Goal: Task Accomplishment & Management: Use online tool/utility

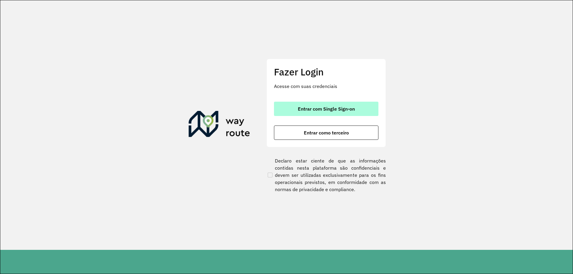
click at [311, 107] on span "Entrar com Single Sign-on" at bounding box center [326, 109] width 57 height 5
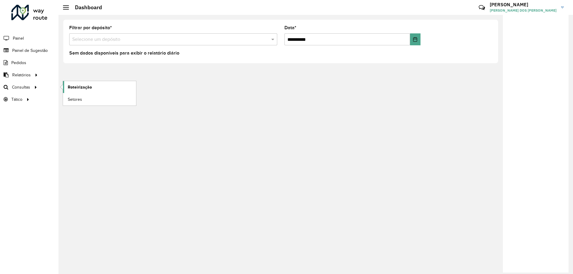
click at [80, 86] on span "Roteirização" at bounding box center [80, 87] width 24 height 6
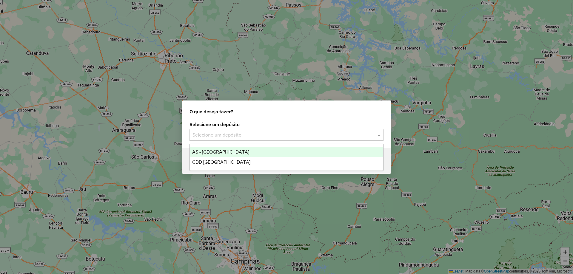
click at [286, 133] on input "text" at bounding box center [281, 135] width 176 height 7
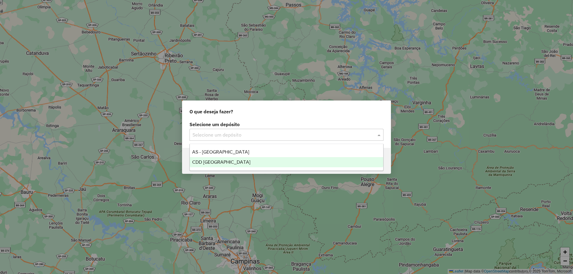
click at [241, 162] on div "CDD Porto Alegre" at bounding box center [287, 162] width 194 height 10
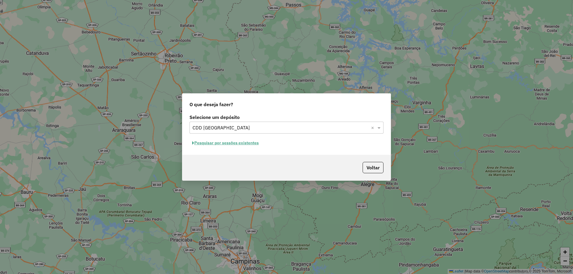
click at [228, 142] on button "Pesquisar por sessões existentes" at bounding box center [226, 143] width 72 height 9
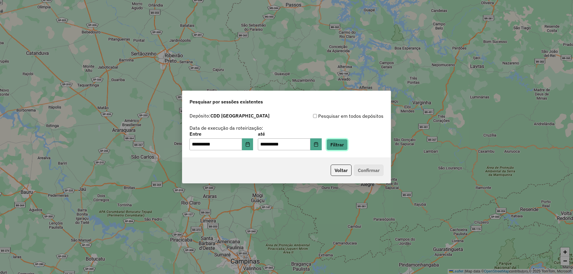
click at [348, 145] on button "Filtrar" at bounding box center [337, 144] width 21 height 11
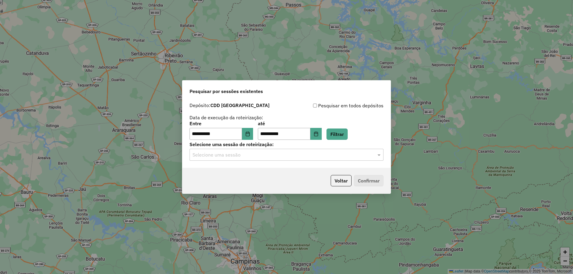
click at [255, 154] on input "text" at bounding box center [281, 155] width 176 height 7
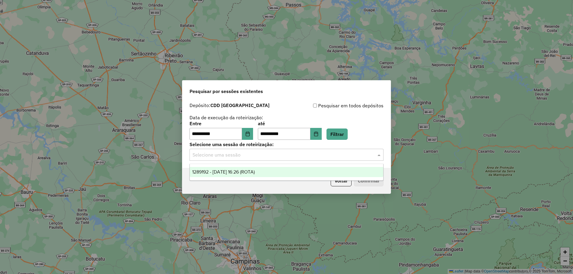
click at [236, 173] on span "1289192 - 06/10/2025 16:26 (ROTA)" at bounding box center [223, 172] width 63 height 5
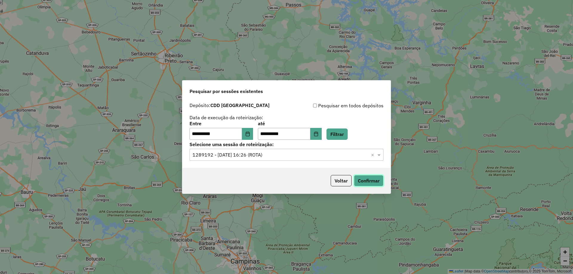
click at [369, 184] on button "Confirmar" at bounding box center [369, 180] width 30 height 11
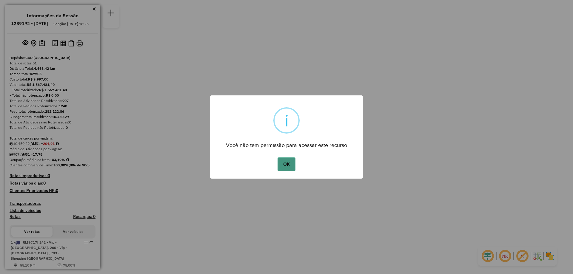
click at [291, 160] on button "OK" at bounding box center [287, 165] width 18 height 14
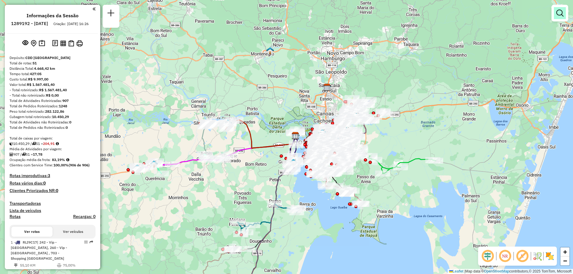
click at [563, 12] on em at bounding box center [560, 13] width 7 height 7
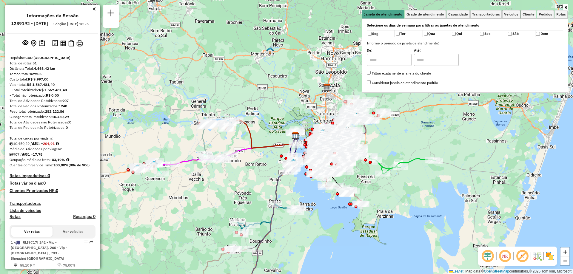
drag, startPoint x: 509, startPoint y: 14, endPoint x: 512, endPoint y: 19, distance: 5.9
click at [509, 15] on span "Veículos" at bounding box center [511, 15] width 14 height 4
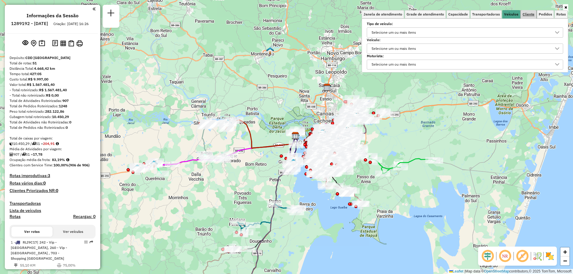
click at [529, 13] on span "Cliente" at bounding box center [529, 15] width 12 height 4
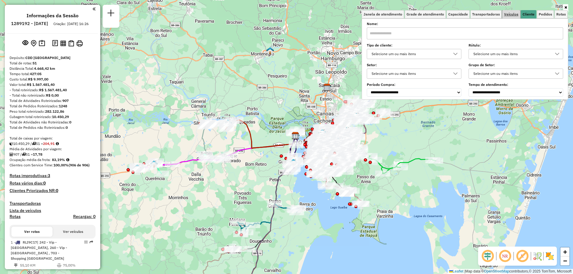
click at [507, 11] on link "Veículos" at bounding box center [512, 14] width 18 height 8
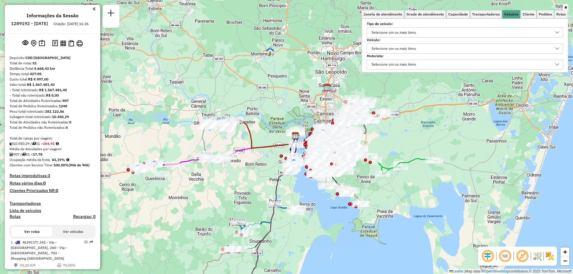
click at [400, 47] on div "Selecione um ou mais itens" at bounding box center [394, 49] width 49 height 10
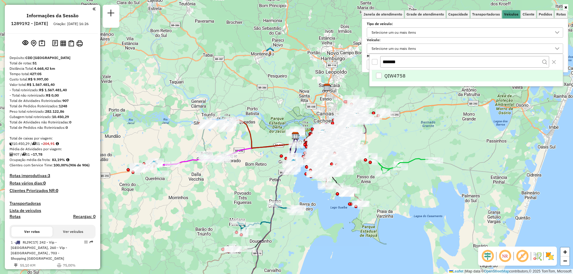
type input "*******"
click at [377, 73] on div "QIW4758" at bounding box center [379, 76] width 6 height 6
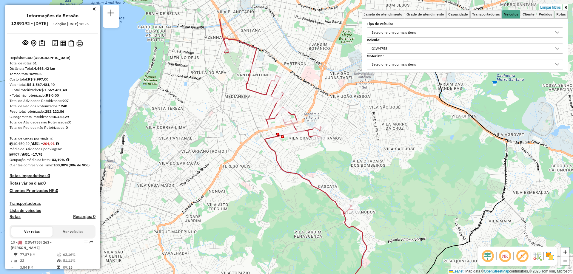
drag, startPoint x: 311, startPoint y: 124, endPoint x: 393, endPoint y: 165, distance: 91.3
click at [399, 168] on div "Limpar filtros Janela de atendimento Grade de atendimento Capacidade Transporta…" at bounding box center [286, 137] width 573 height 274
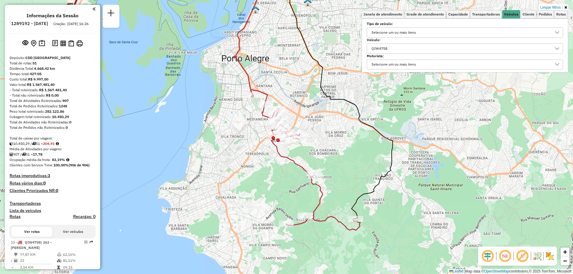
drag, startPoint x: 457, startPoint y: 183, endPoint x: 406, endPoint y: 177, distance: 50.9
click at [406, 177] on div "Limpar filtros Janela de atendimento Grade de atendimento Capacidade Transporta…" at bounding box center [286, 137] width 573 height 274
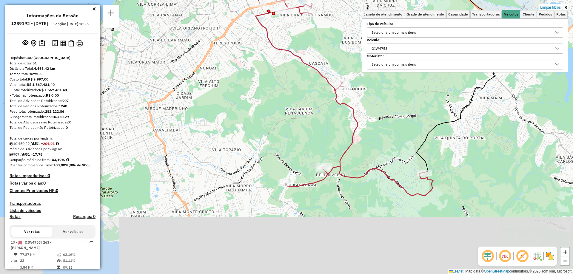
drag, startPoint x: 406, startPoint y: 215, endPoint x: 397, endPoint y: 146, distance: 69.5
click at [413, 124] on div "Limpar filtros Janela de atendimento Grade de atendimento Capacidade Transporta…" at bounding box center [286, 137] width 573 height 274
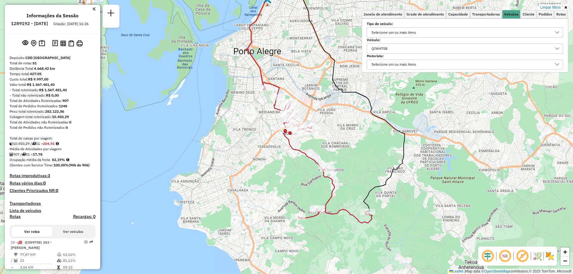
drag, startPoint x: 377, startPoint y: 143, endPoint x: 365, endPoint y: 154, distance: 16.5
click at [365, 153] on div "Limpar filtros Janela de atendimento Grade de atendimento Capacidade Transporta…" at bounding box center [286, 137] width 573 height 274
select select "**********"
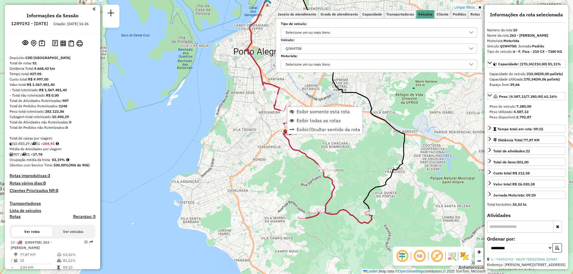
scroll to position [18, 0]
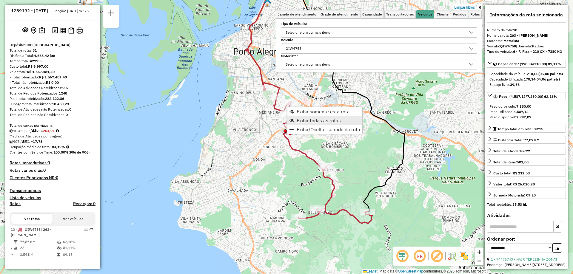
click at [305, 120] on span "Exibir todas as rotas" at bounding box center [319, 120] width 44 height 5
click at [382, 111] on div "Limpar filtros Janela de atendimento Grade de atendimento Capacidade Transporta…" at bounding box center [286, 137] width 573 height 274
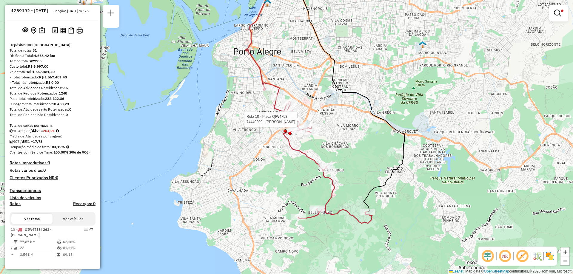
select select "**********"
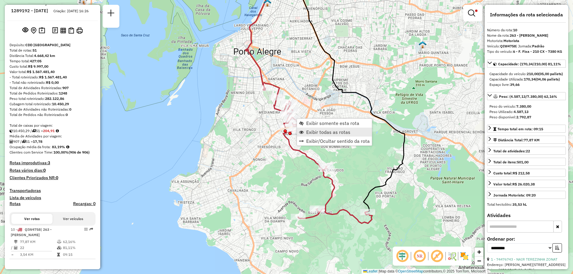
click at [312, 135] on link "Exibir todas as rotas" at bounding box center [334, 132] width 75 height 9
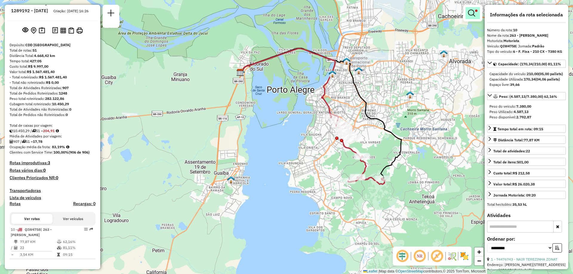
click at [468, 17] on link at bounding box center [473, 13] width 14 height 12
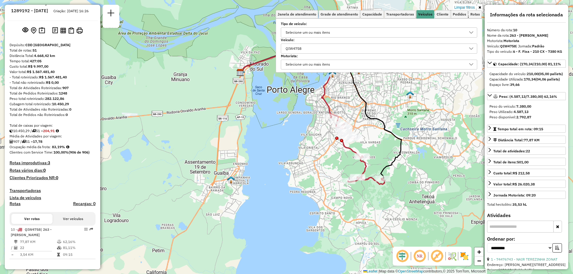
click at [369, 50] on div "QIW4758" at bounding box center [375, 49] width 182 height 10
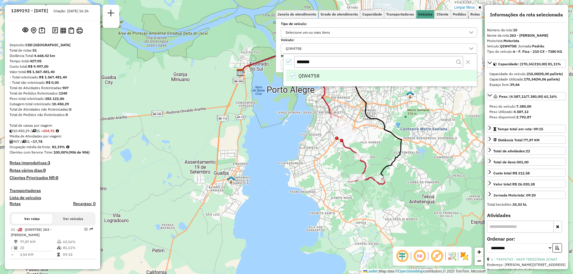
drag, startPoint x: 314, startPoint y: 63, endPoint x: 280, endPoint y: 64, distance: 34.0
click at [280, 64] on body "Aplicando filtros Pop-up bloqueado! Seu navegador bloqueou automáticamente a ab…" at bounding box center [286, 137] width 573 height 274
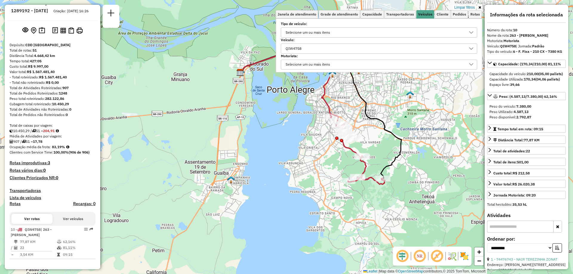
click at [294, 50] on div "QIW4758" at bounding box center [294, 49] width 20 height 10
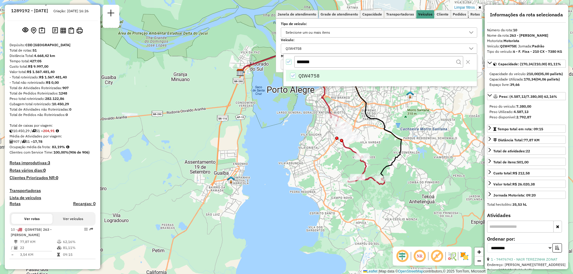
click at [289, 62] on icon "All items selected" at bounding box center [289, 61] width 4 height 3
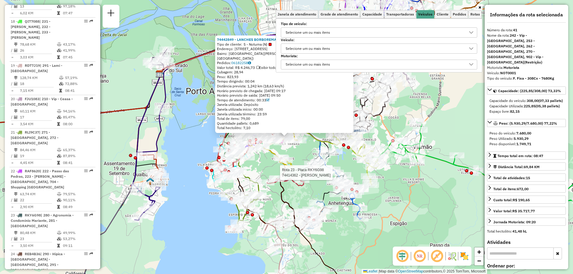
scroll to position [1690, 0]
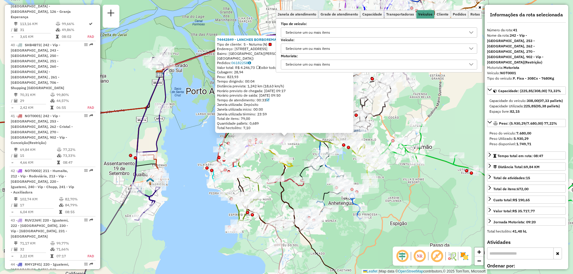
click at [480, 5] on link at bounding box center [480, 7] width 5 height 7
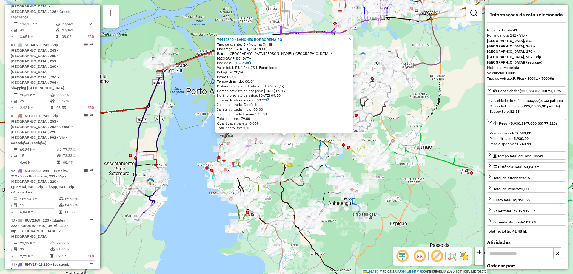
drag, startPoint x: 471, startPoint y: 100, endPoint x: 469, endPoint y: 106, distance: 6.1
click at [470, 101] on div "74442849 - LANCHES BORBOREMA PO Tipo de cliente: 5 - Noturna (N) Endereço: BORB…" at bounding box center [286, 137] width 573 height 274
click at [351, 42] on span "×" at bounding box center [349, 39] width 3 height 5
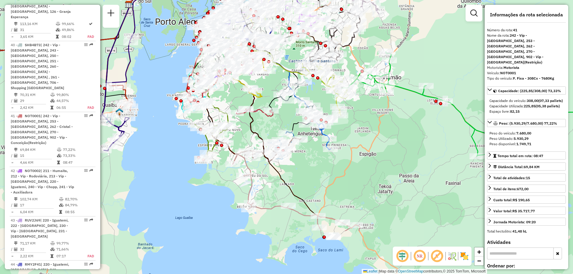
drag, startPoint x: 288, startPoint y: 189, endPoint x: 256, endPoint y: 124, distance: 72.7
click at [256, 124] on div "Janela de atendimento Grade de atendimento Capacidade Transportadoras Veículos …" at bounding box center [286, 137] width 573 height 274
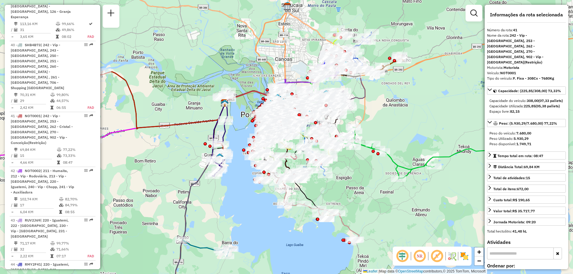
drag, startPoint x: 397, startPoint y: 177, endPoint x: 386, endPoint y: 195, distance: 21.2
click at [386, 195] on div "Janela de atendimento Grade de atendimento Capacidade Transportadoras Veículos …" at bounding box center [286, 137] width 573 height 274
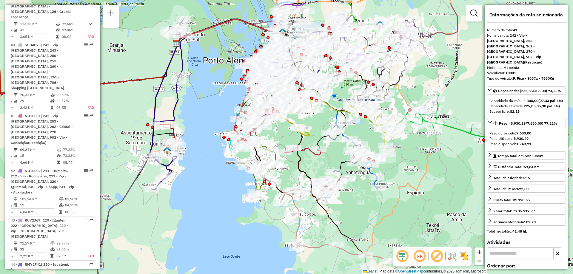
drag, startPoint x: 271, startPoint y: 171, endPoint x: 268, endPoint y: 201, distance: 30.3
click at [268, 201] on div "Janela de atendimento Grade de atendimento Capacidade Transportadoras Veículos …" at bounding box center [286, 137] width 573 height 274
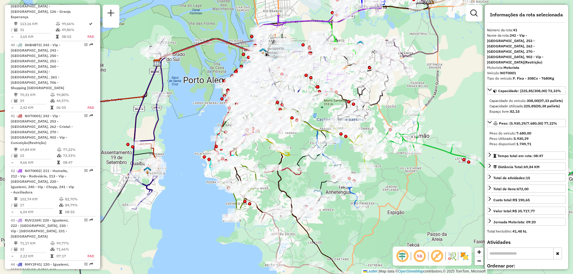
drag, startPoint x: 302, startPoint y: 168, endPoint x: 282, endPoint y: 188, distance: 27.9
click at [282, 188] on icon at bounding box center [224, 125] width 135 height 173
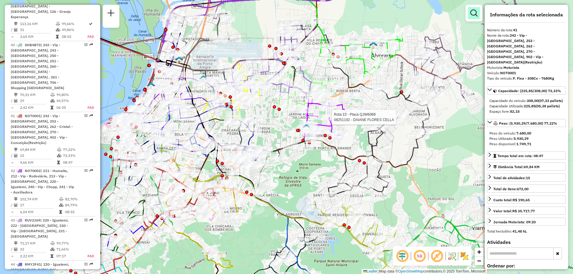
click at [472, 14] on em at bounding box center [474, 13] width 7 height 7
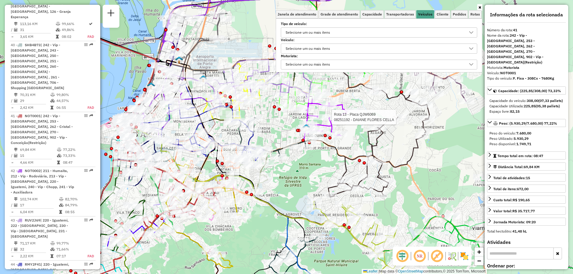
click at [312, 46] on div "Selecione um ou mais itens" at bounding box center [308, 49] width 49 height 10
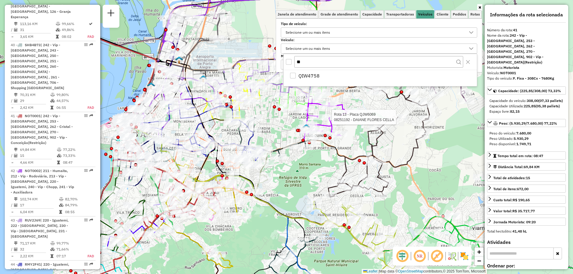
type input "*"
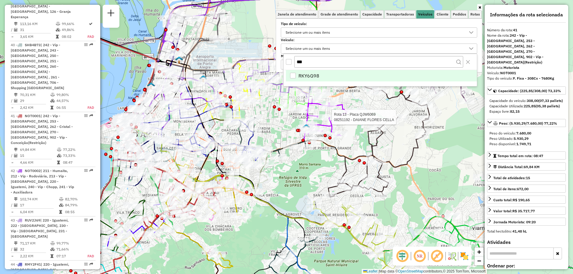
type input "***"
click at [295, 71] on li "RKY6G98" at bounding box center [381, 75] width 191 height 11
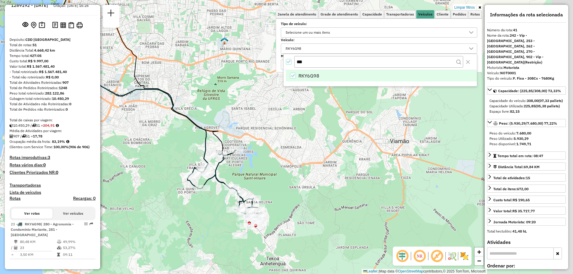
drag, startPoint x: 307, startPoint y: 197, endPoint x: 229, endPoint y: 122, distance: 108.6
click at [221, 112] on div "Limpar filtros Janela de atendimento Grade de atendimento Capacidade Transporta…" at bounding box center [286, 137] width 573 height 274
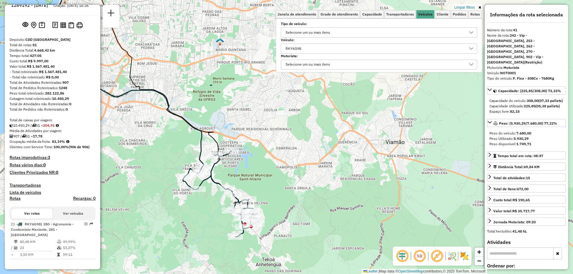
click at [318, 44] on div "RKY6G98" at bounding box center [375, 49] width 182 height 10
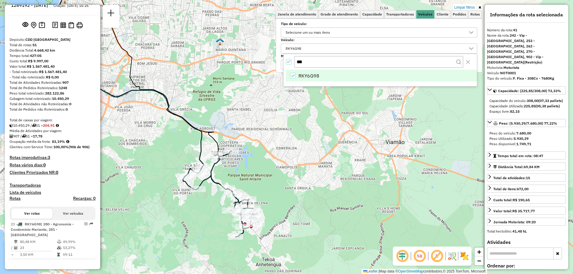
click at [297, 74] on li "RKY6G98" at bounding box center [381, 75] width 191 height 11
click at [329, 110] on div "Limpar filtros Janela de atendimento Grade de atendimento Capacidade Transporta…" at bounding box center [286, 137] width 573 height 274
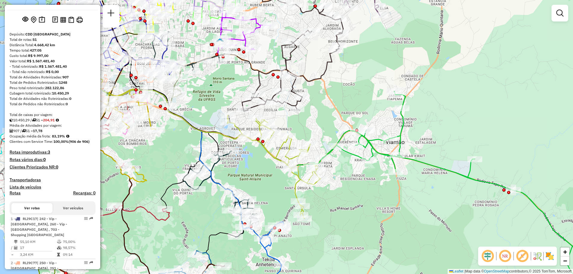
scroll to position [1690, 0]
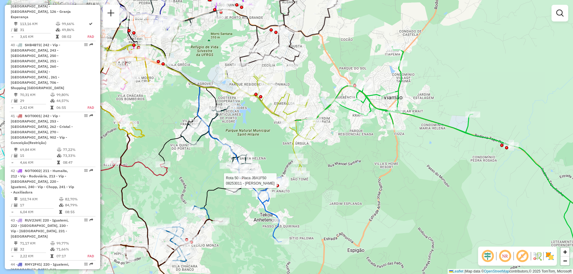
drag, startPoint x: 309, startPoint y: 142, endPoint x: 275, endPoint y: 156, distance: 36.6
click at [275, 156] on div "Rota 50 - Placa JBA1F50 08253011 - GIANE CESAR Janela de atendimento Grade de a…" at bounding box center [286, 137] width 573 height 274
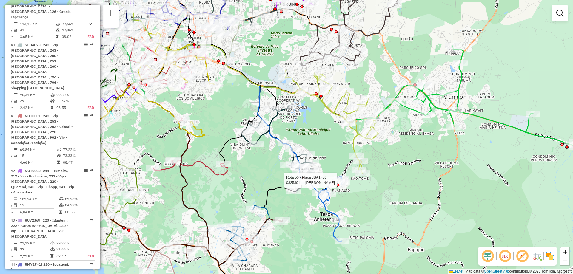
drag, startPoint x: 310, startPoint y: 210, endPoint x: 367, endPoint y: 211, distance: 57.0
click at [367, 211] on div "Rota 50 - Placa JBA1F50 08253011 - GIANE CESAR Janela de atendimento Grade de a…" at bounding box center [286, 137] width 573 height 274
click at [250, 173] on div "Rota 50 - Placa JBA1F50 08253011 - GIANE CESAR Janela de atendimento Grade de a…" at bounding box center [286, 137] width 573 height 274
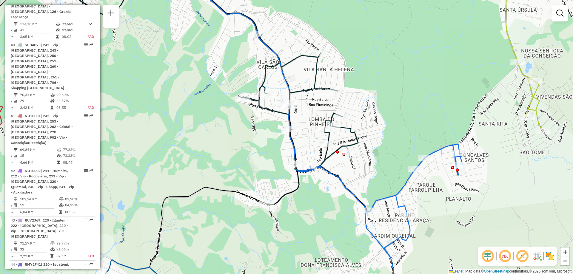
drag, startPoint x: 323, startPoint y: 193, endPoint x: 310, endPoint y: 214, distance: 24.9
click at [310, 214] on div "Janela de atendimento Grade de atendimento Capacidade Transportadoras Veículos …" at bounding box center [286, 137] width 573 height 274
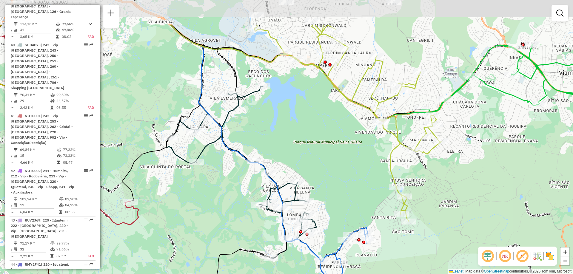
drag, startPoint x: 348, startPoint y: 215, endPoint x: 316, endPoint y: 268, distance: 62.1
click at [316, 268] on div "Janela de atendimento Grade de atendimento Capacidade Transportadoras Veículos …" at bounding box center [286, 137] width 573 height 274
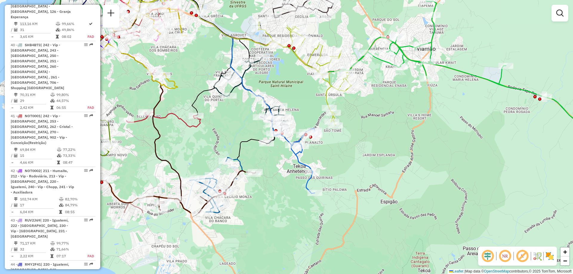
drag, startPoint x: 352, startPoint y: 182, endPoint x: 309, endPoint y: 99, distance: 93.1
click at [314, 93] on div "Janela de atendimento Grade de atendimento Capacidade Transportadoras Veículos …" at bounding box center [286, 137] width 573 height 274
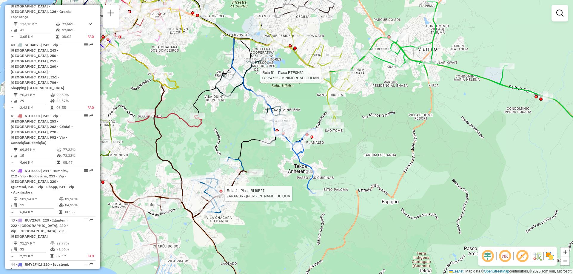
select select "**********"
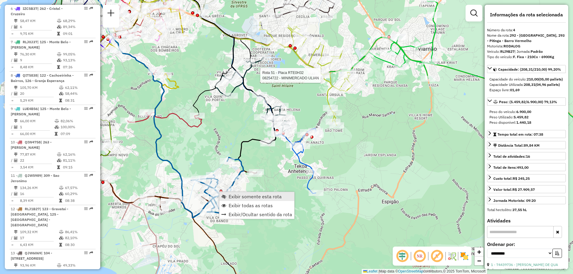
scroll to position [356, 0]
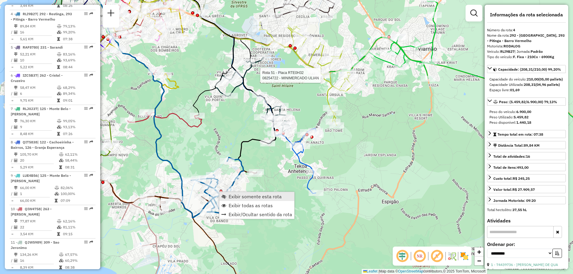
click at [232, 193] on link "Exibir somente esta rota" at bounding box center [256, 196] width 75 height 9
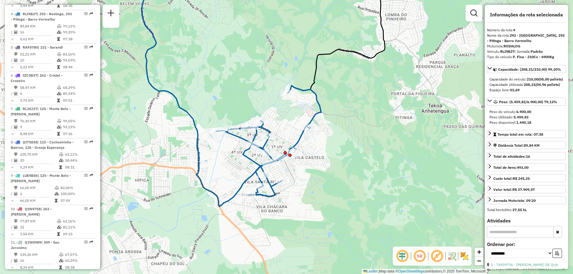
drag, startPoint x: 424, startPoint y: 189, endPoint x: 353, endPoint y: 133, distance: 90.8
click at [353, 133] on div "Janela de atendimento Grade de atendimento Capacidade Transportadoras Veículos …" at bounding box center [286, 137] width 573 height 274
click at [292, 173] on span "Exibir todas as rotas" at bounding box center [304, 173] width 44 height 5
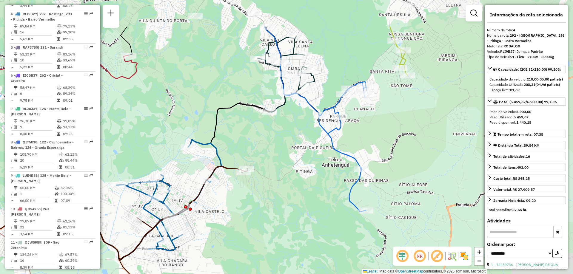
drag, startPoint x: 356, startPoint y: 172, endPoint x: 265, endPoint y: 208, distance: 97.6
click at [266, 208] on div "Janela de atendimento Grade de atendimento Capacidade Transportadoras Veículos …" at bounding box center [286, 137] width 573 height 274
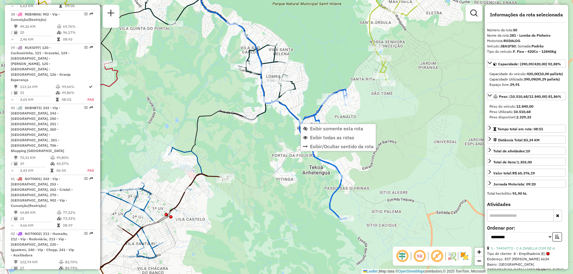
scroll to position [1873, 0]
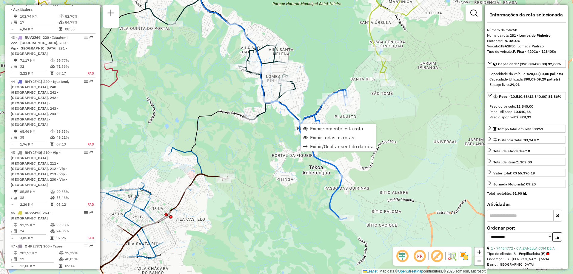
click at [270, 161] on div "Janela de atendimento Grade de atendimento Capacidade Transportadoras Veículos …" at bounding box center [286, 137] width 573 height 274
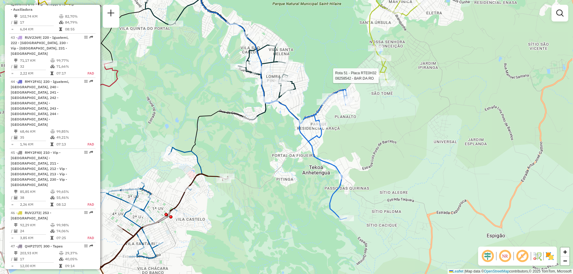
select select "**********"
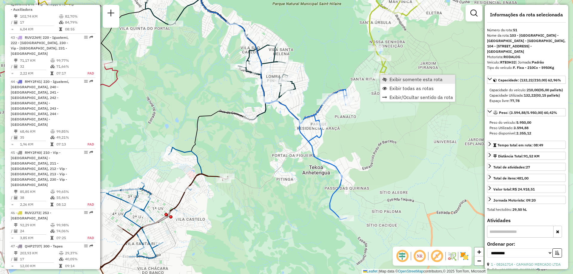
click at [399, 78] on span "Exibir somente esta rota" at bounding box center [416, 79] width 53 height 5
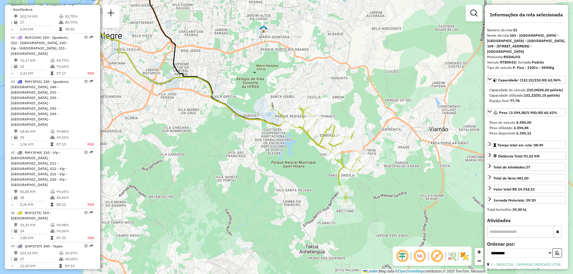
drag, startPoint x: 414, startPoint y: 155, endPoint x: 271, endPoint y: 88, distance: 158.1
click at [271, 88] on div "Janela de atendimento Grade de atendimento Capacidade Transportadoras Veículos …" at bounding box center [286, 137] width 573 height 274
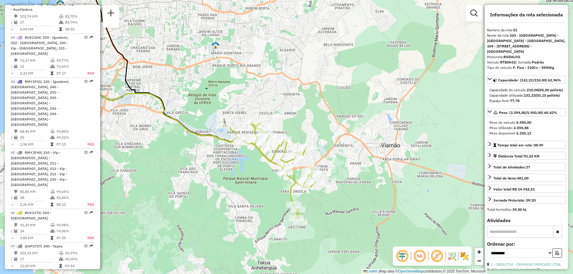
drag, startPoint x: 416, startPoint y: 192, endPoint x: 368, endPoint y: 208, distance: 51.2
click at [368, 208] on div "Janela de atendimento Grade de atendimento Capacidade Transportadoras Veículos …" at bounding box center [286, 137] width 573 height 274
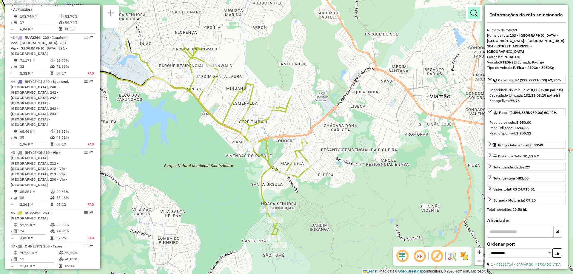
click at [473, 19] on link at bounding box center [474, 13] width 12 height 12
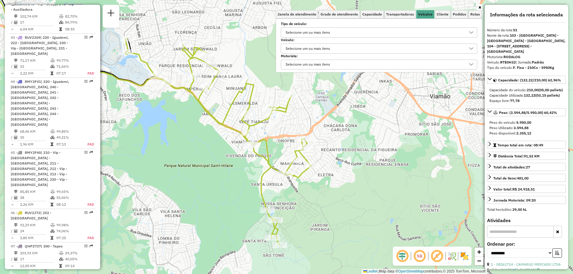
click at [344, 49] on div "Selecione um ou mais itens" at bounding box center [375, 49] width 182 height 10
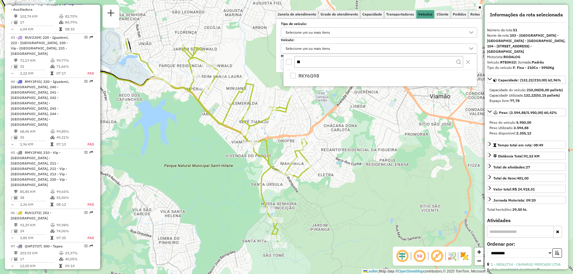
type input "*"
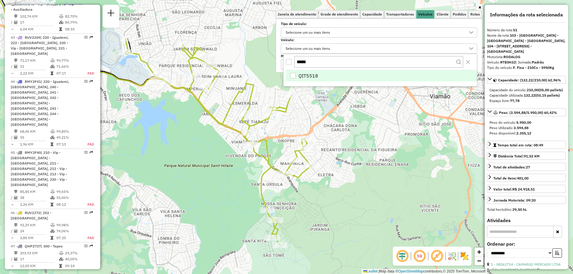
type input "*****"
click at [311, 73] on span "QIT5518" at bounding box center [309, 75] width 20 height 7
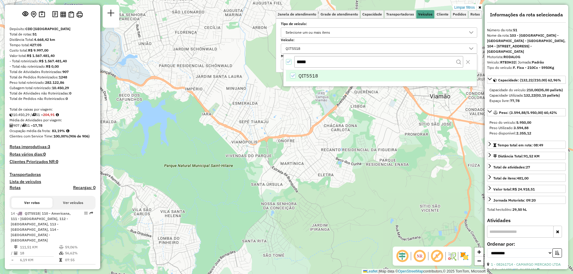
click at [385, 123] on div "Limpar filtros Janela de atendimento Grade de atendimento Capacidade Transporta…" at bounding box center [286, 137] width 573 height 274
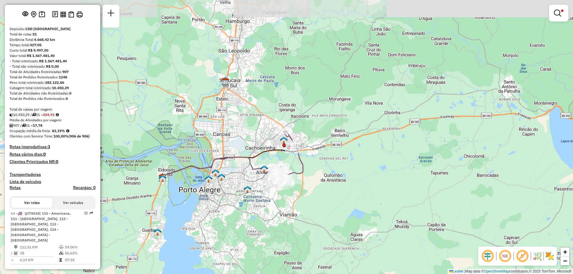
drag, startPoint x: 349, startPoint y: 104, endPoint x: 320, endPoint y: 156, distance: 59.7
click at [320, 156] on div "Limpar filtros Janela de atendimento Grade de atendimento Capacidade Transporta…" at bounding box center [286, 137] width 573 height 274
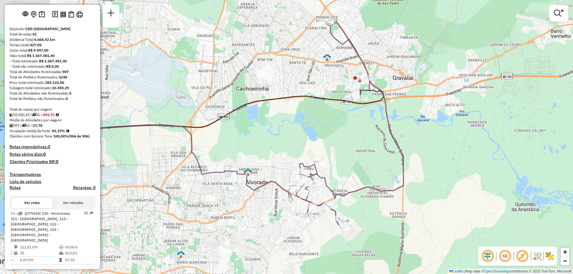
drag, startPoint x: 272, startPoint y: 187, endPoint x: 339, endPoint y: 164, distance: 70.6
click at [339, 164] on div "Limpar filtros Janela de atendimento Grade de atendimento Capacidade Transporta…" at bounding box center [286, 137] width 573 height 274
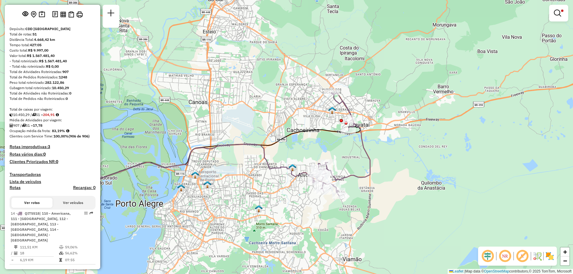
scroll to position [0, 0]
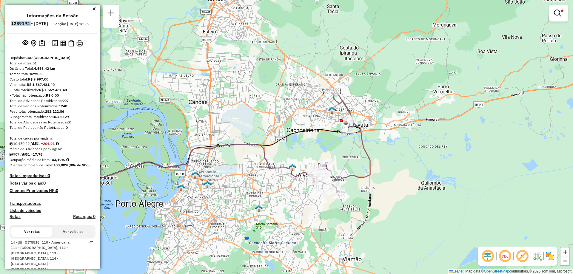
drag, startPoint x: 47, startPoint y: 24, endPoint x: 26, endPoint y: 26, distance: 21.3
click at [26, 26] on li "1289192 - 06/10/2025" at bounding box center [30, 25] width 40 height 8
copy h6 "1289192"
click at [563, 18] on link at bounding box center [559, 13] width 14 height 12
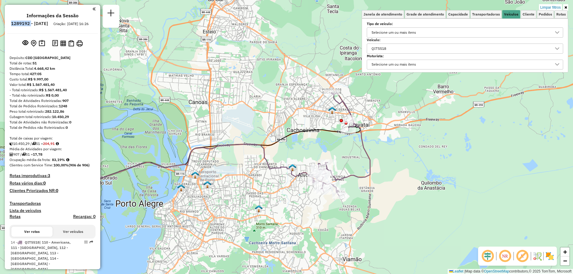
drag, startPoint x: 402, startPoint y: 47, endPoint x: 385, endPoint y: 47, distance: 16.7
click at [386, 47] on div "QIT5518" at bounding box center [461, 49] width 182 height 10
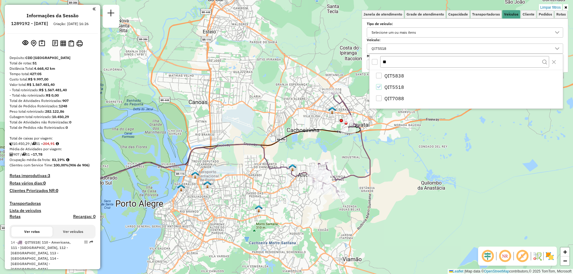
type input "*"
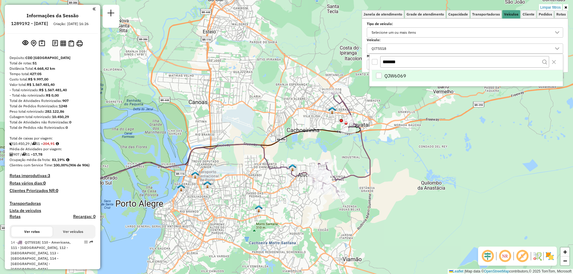
type input "*******"
click at [391, 70] on li "QJW6069" at bounding box center [467, 75] width 191 height 11
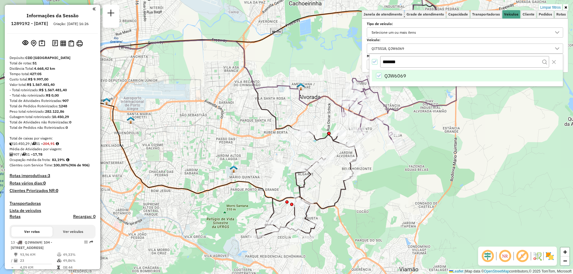
drag, startPoint x: 300, startPoint y: 259, endPoint x: 332, endPoint y: 229, distance: 44.0
click at [332, 229] on div "Limpar filtros Janela de atendimento Grade de atendimento Capacidade Transporta…" at bounding box center [286, 137] width 573 height 274
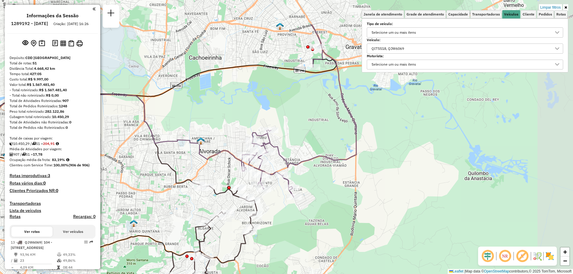
drag, startPoint x: 385, startPoint y: 172, endPoint x: 285, endPoint y: 224, distance: 112.7
click at [285, 224] on div "Limpar filtros Janela de atendimento Grade de atendimento Capacidade Transporta…" at bounding box center [286, 137] width 573 height 274
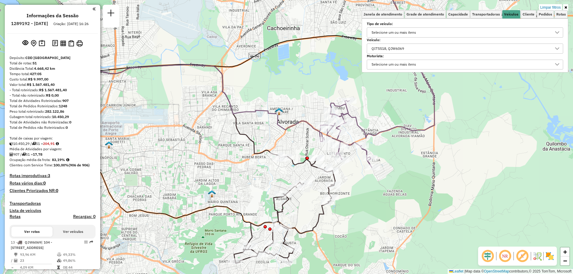
drag, startPoint x: 285, startPoint y: 209, endPoint x: 362, endPoint y: 182, distance: 81.3
click at [362, 182] on div "Limpar filtros Janela de atendimento Grade de atendimento Capacidade Transporta…" at bounding box center [286, 137] width 573 height 274
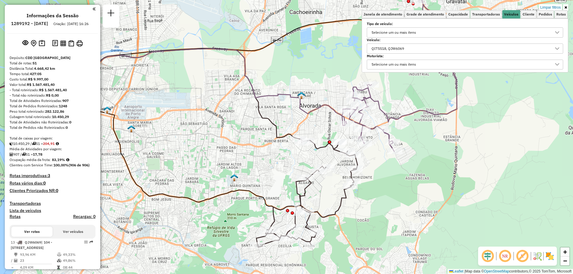
drag, startPoint x: 332, startPoint y: 231, endPoint x: 363, endPoint y: 210, distance: 37.7
click at [358, 213] on div "Limpar filtros Janela de atendimento Grade de atendimento Capacidade Transporta…" at bounding box center [286, 137] width 573 height 274
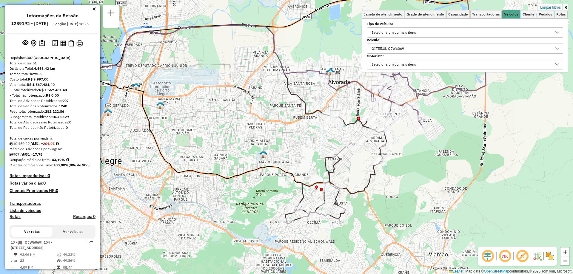
drag, startPoint x: 379, startPoint y: 220, endPoint x: 403, endPoint y: 199, distance: 32.2
click at [403, 199] on div "Limpar filtros Janela de atendimento Grade de atendimento Capacidade Transporta…" at bounding box center [286, 137] width 573 height 274
